Goal: Navigation & Orientation: Find specific page/section

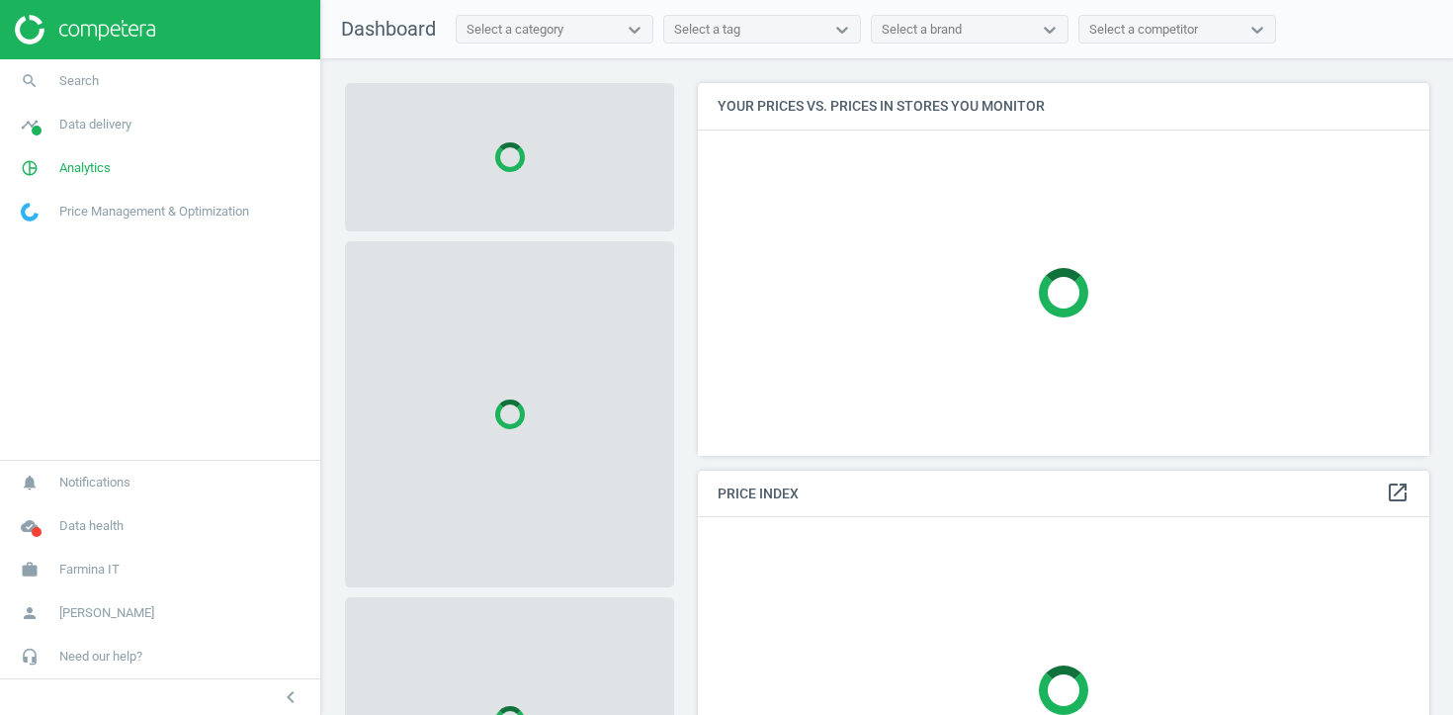
scroll to position [374, 733]
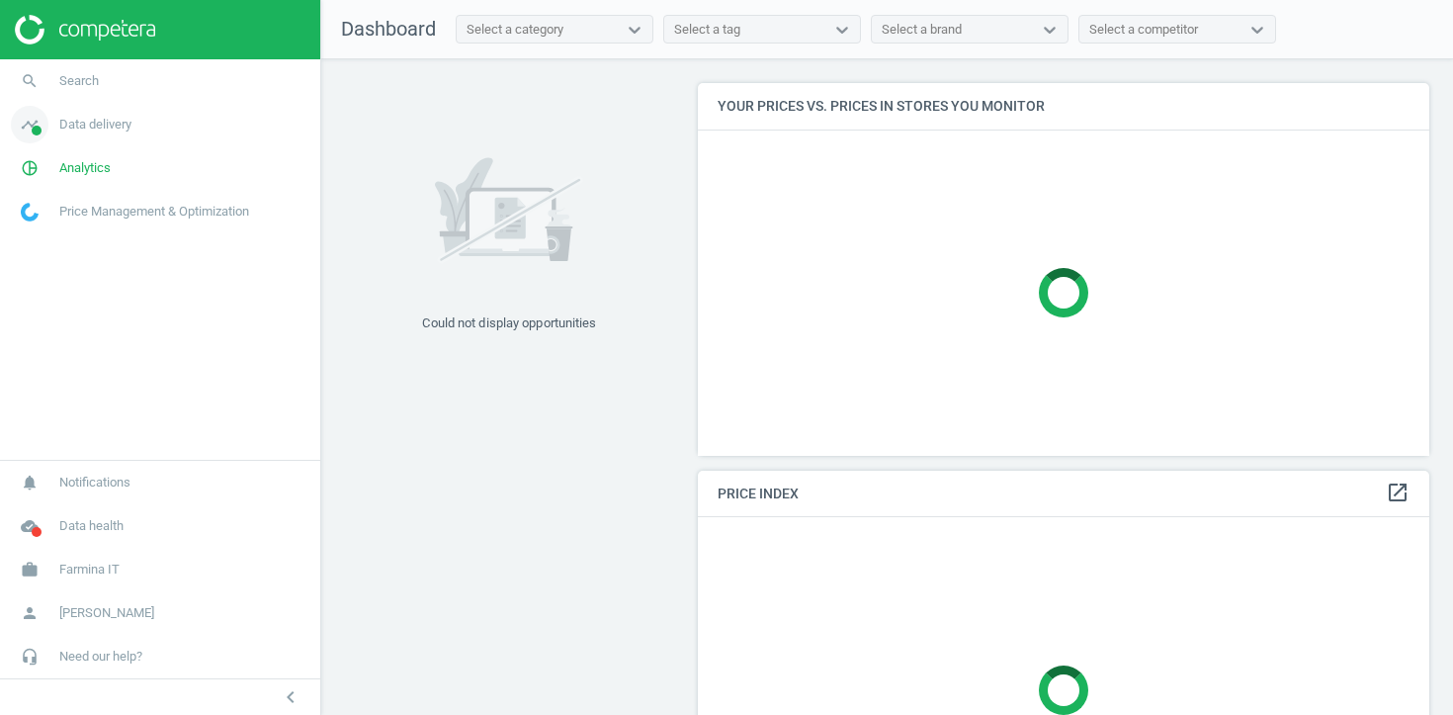
click at [131, 132] on span "Data delivery" at bounding box center [95, 125] width 72 height 18
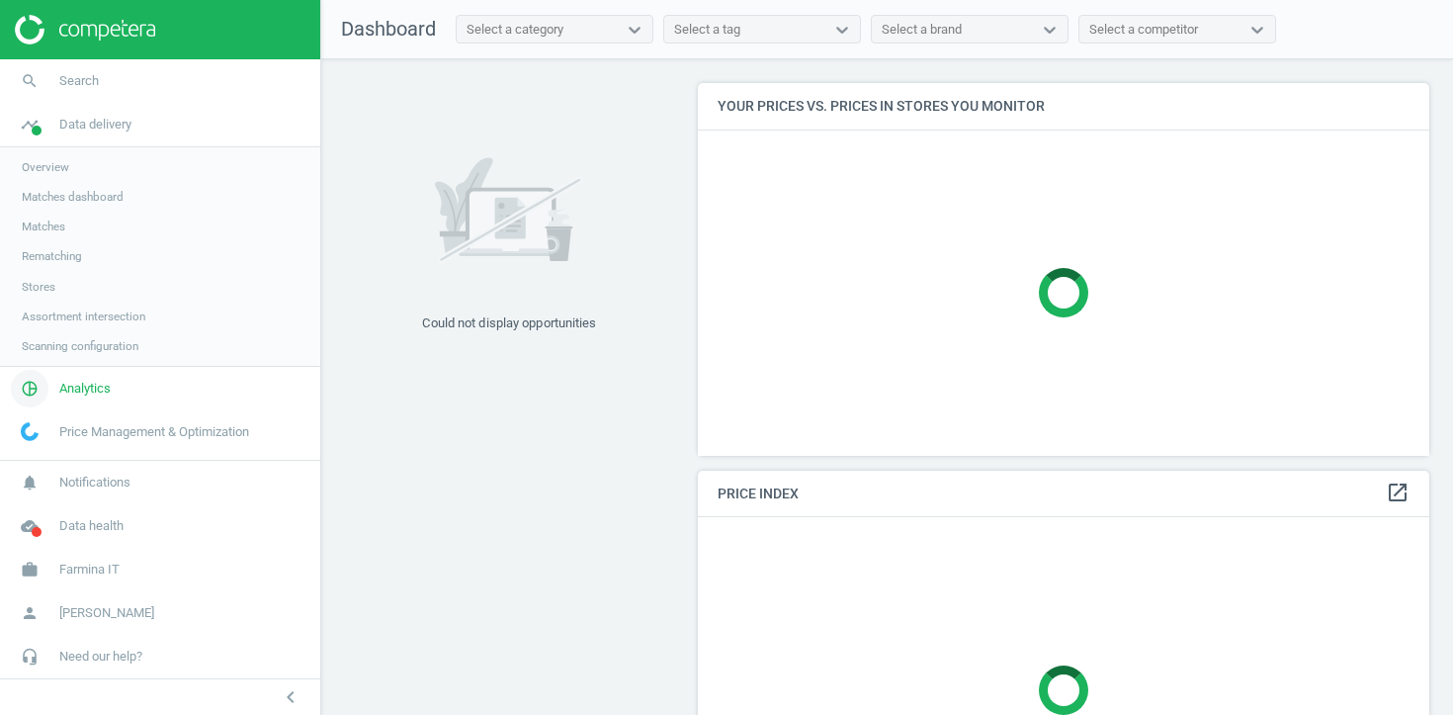
click at [71, 390] on span "Analytics" at bounding box center [84, 389] width 51 height 18
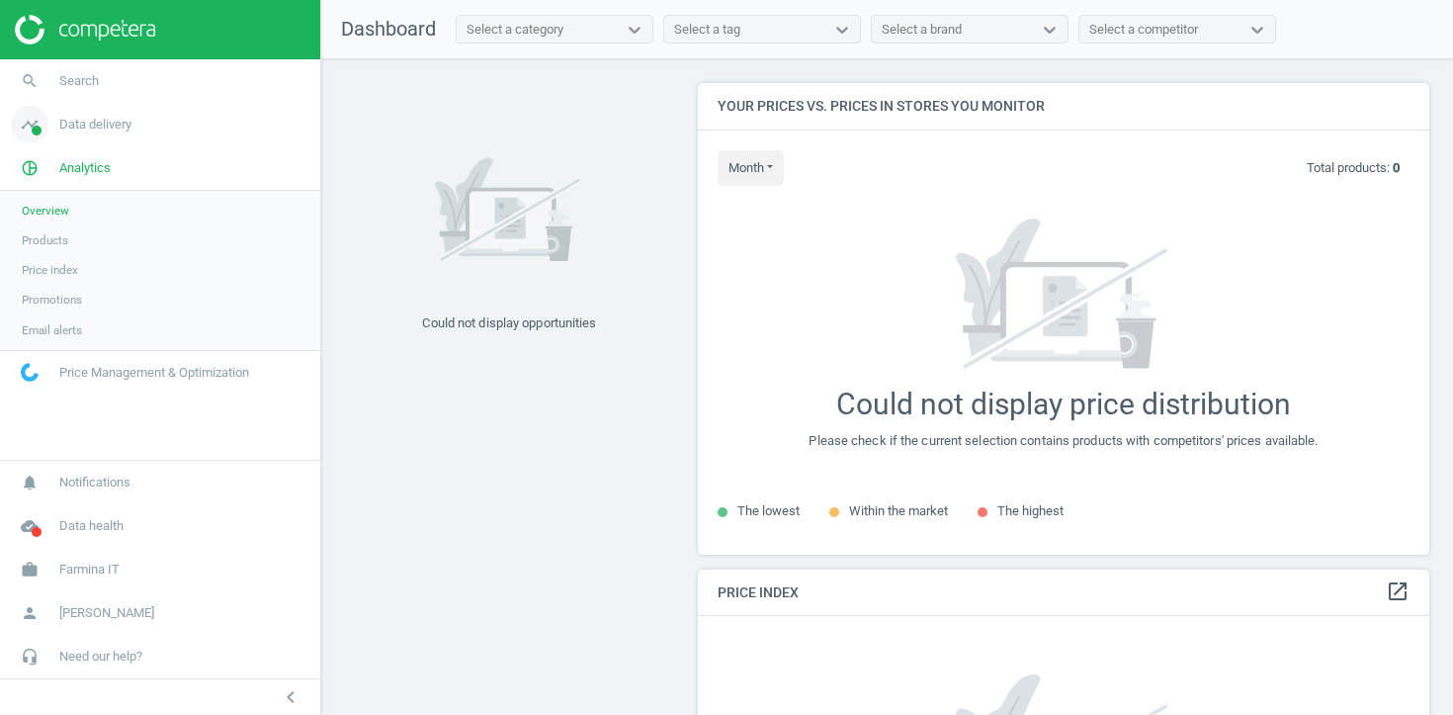
click at [95, 127] on span "Data delivery" at bounding box center [95, 125] width 72 height 18
click at [41, 288] on span "Stores" at bounding box center [39, 287] width 34 height 16
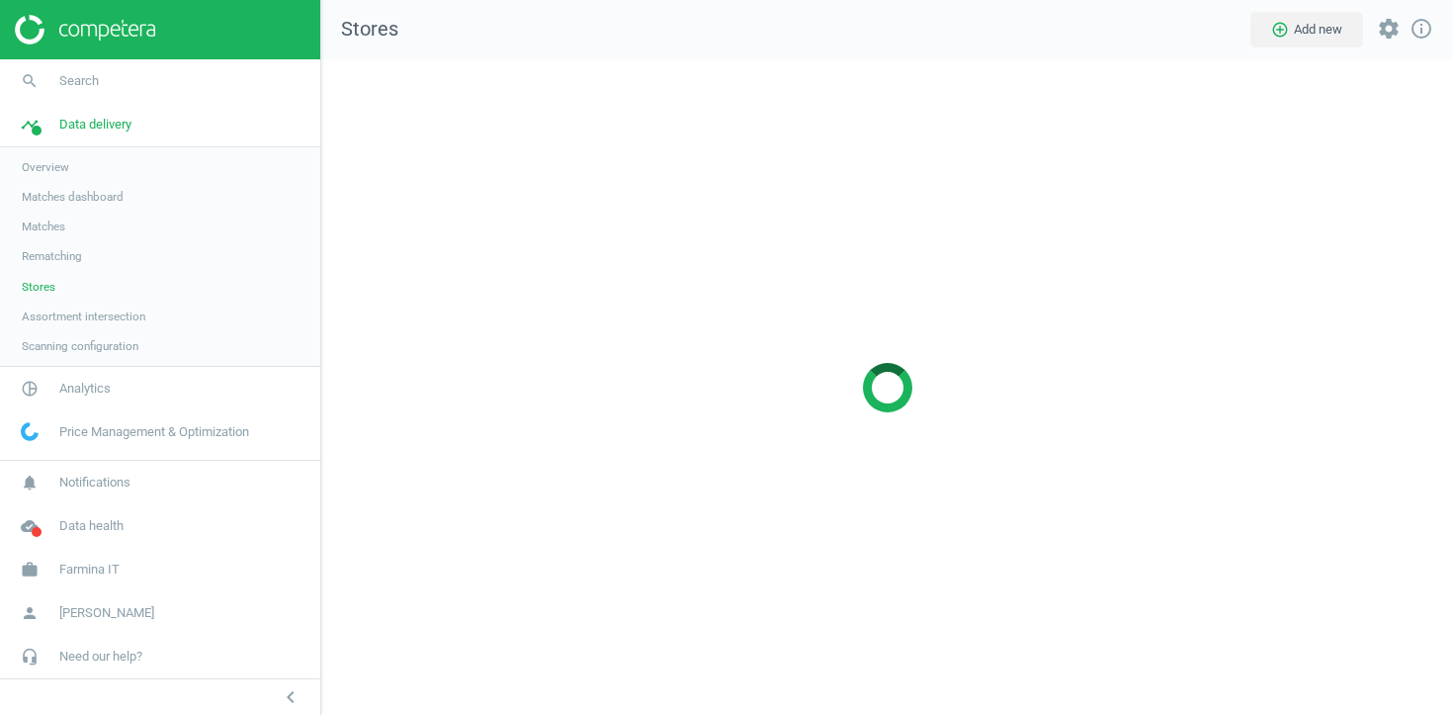
scroll to position [657, 1133]
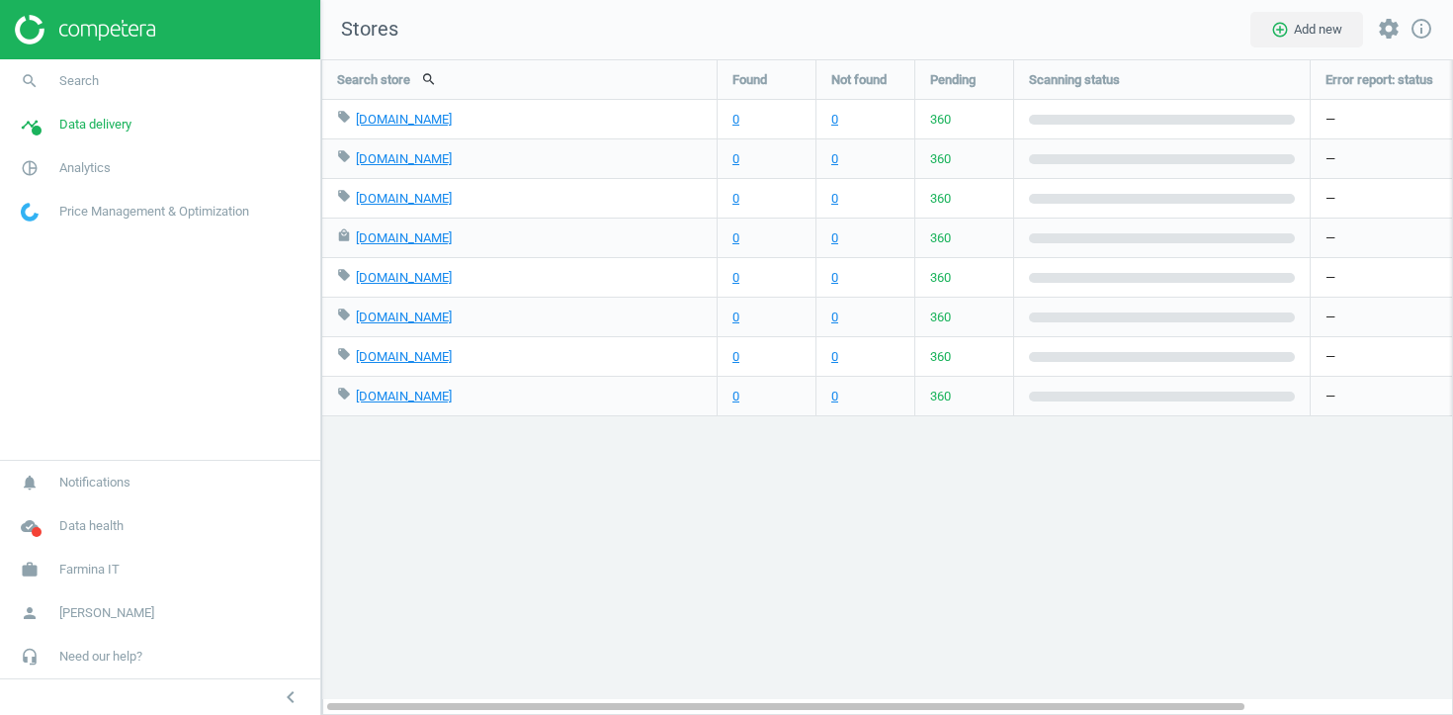
scroll to position [657, 1133]
